Goal: Check status: Check status

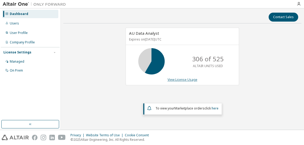
click at [175, 79] on link "View License Usage" at bounding box center [182, 79] width 30 height 4
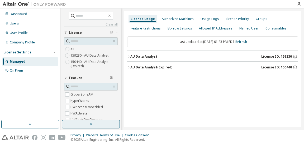
click at [94, 121] on button "button" at bounding box center [91, 124] width 58 height 8
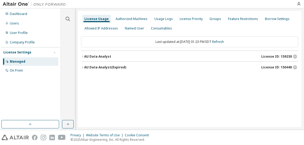
click at [99, 55] on div "AU Data Analyst" at bounding box center [97, 57] width 27 height 4
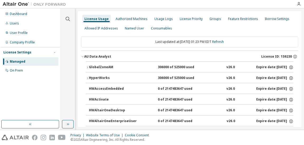
click at [90, 66] on div "GlobalZoneAM" at bounding box center [112, 67] width 47 height 5
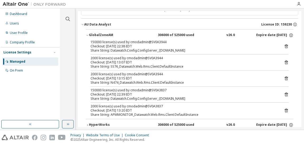
scroll to position [34, 0]
